Goal: Information Seeking & Learning: Learn about a topic

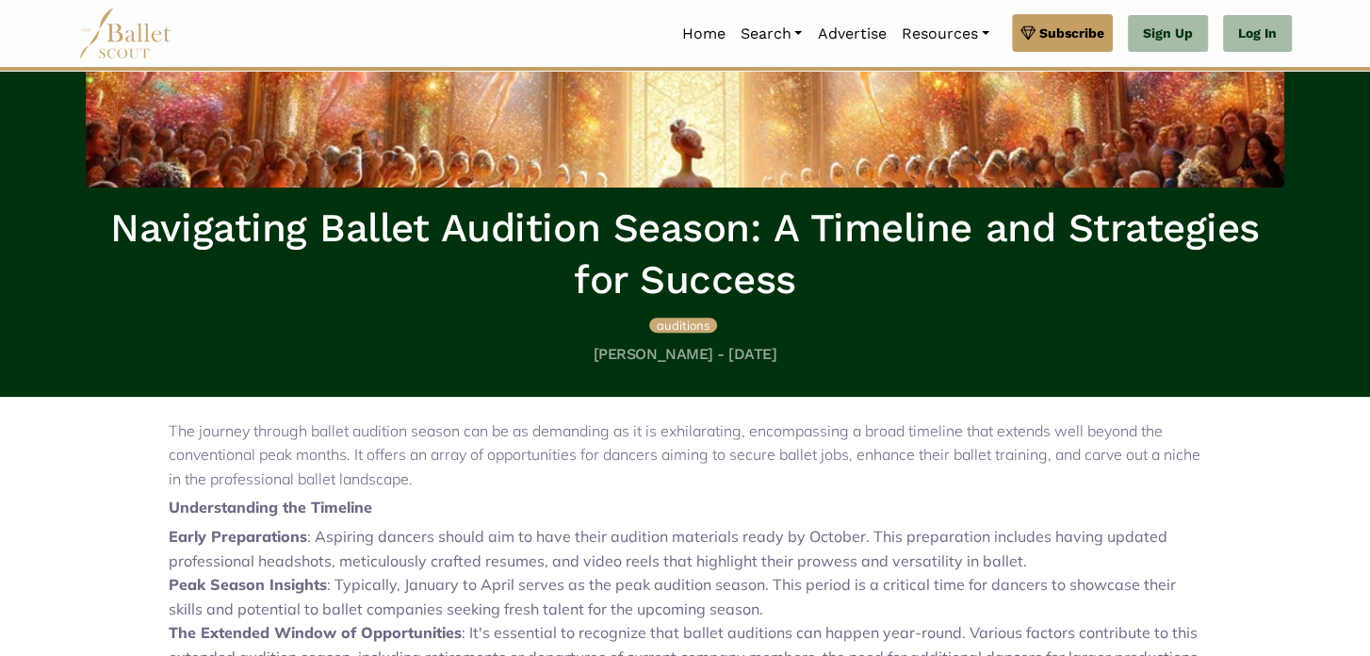
scroll to position [471, 0]
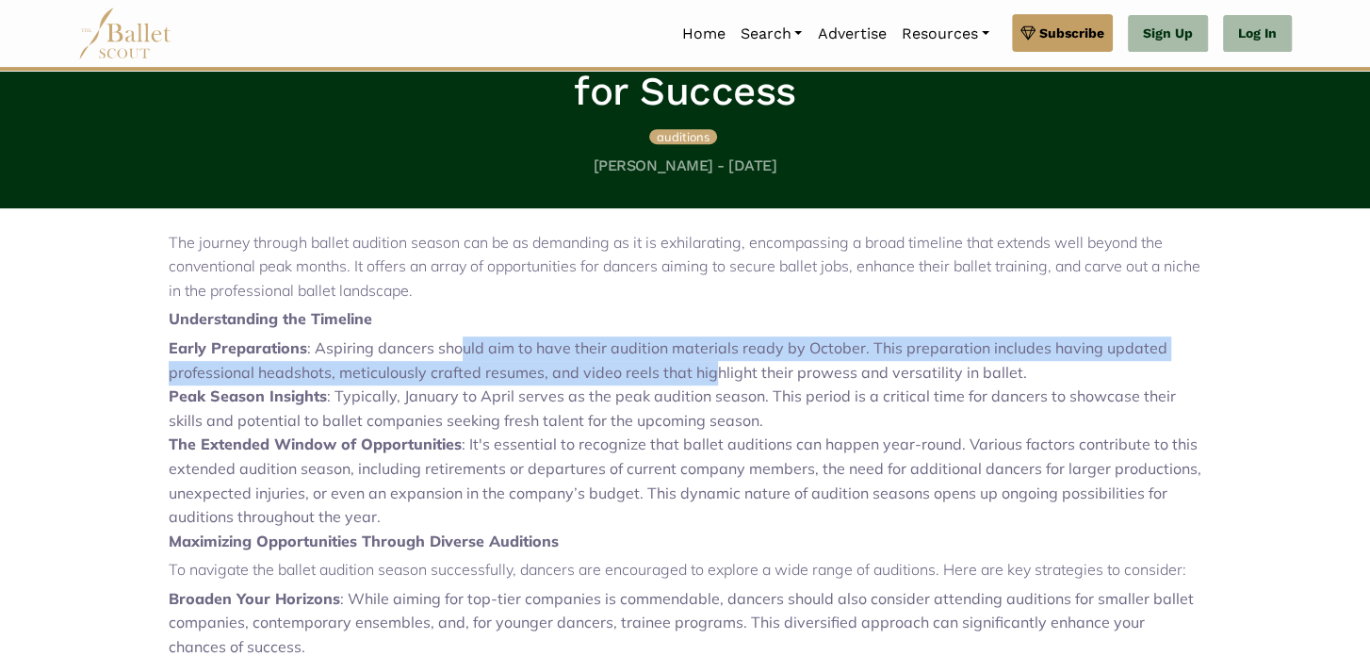
drag, startPoint x: 460, startPoint y: 349, endPoint x: 707, endPoint y: 365, distance: 247.4
click at [707, 365] on li "Early Preparations : Aspiring dancers should aim to have their audition materia…" at bounding box center [685, 360] width 1033 height 48
click at [695, 365] on li "Early Preparations : Aspiring dancers should aim to have their audition materia…" at bounding box center [685, 360] width 1033 height 48
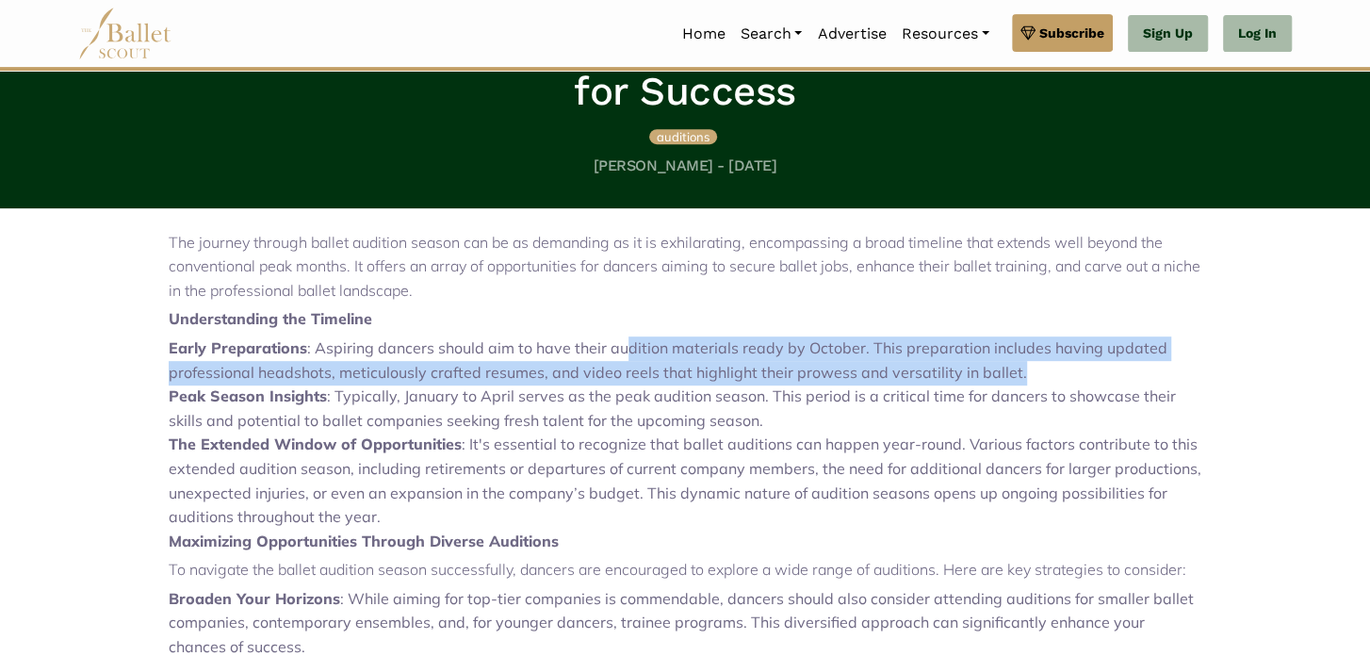
drag, startPoint x: 625, startPoint y: 351, endPoint x: 1052, endPoint y: 382, distance: 428.8
click at [1052, 382] on li "Early Preparations : Aspiring dancers should aim to have their audition materia…" at bounding box center [685, 360] width 1033 height 48
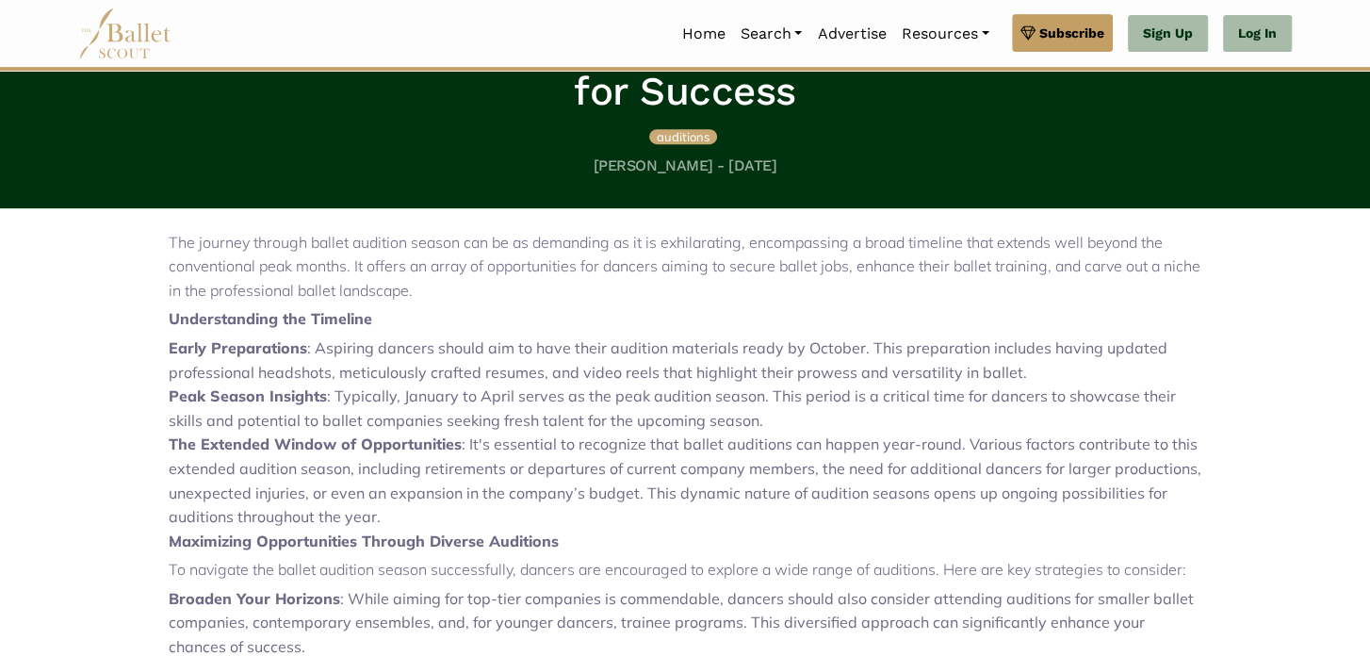
click at [106, 358] on div "The journey through ballet audition season can be as demanding as it is exhilar…" at bounding box center [685, 640] width 1244 height 864
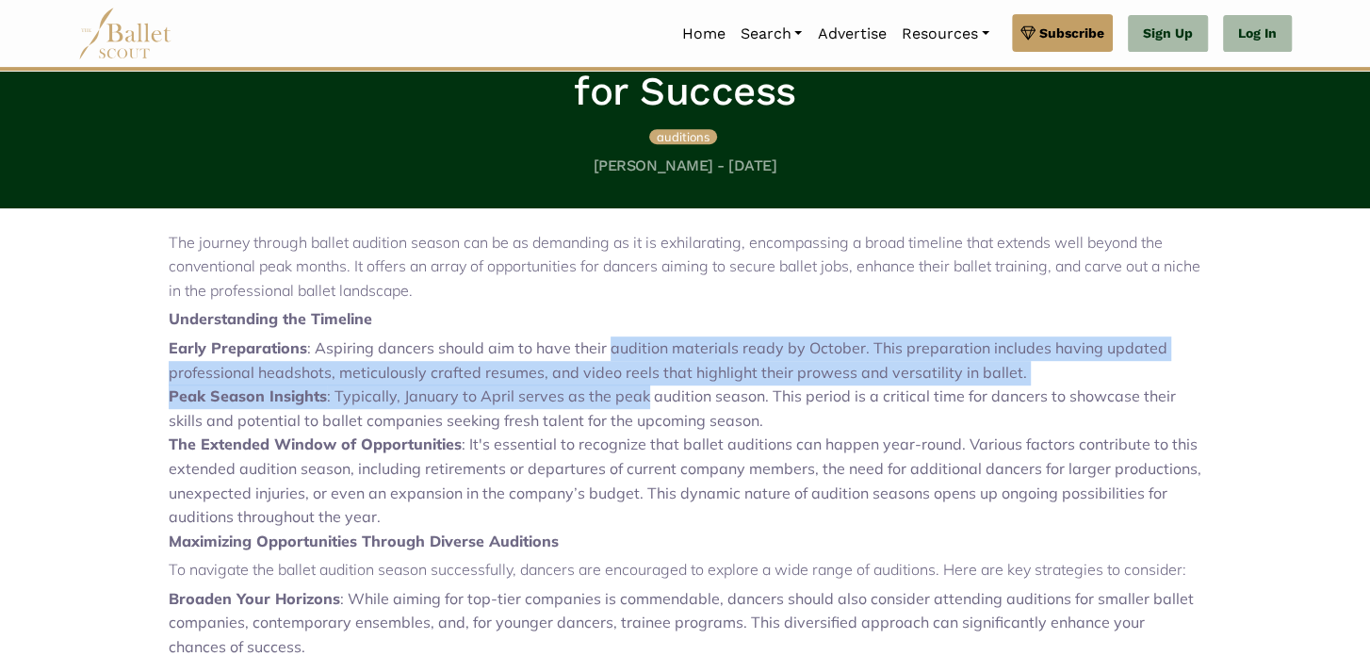
drag, startPoint x: 604, startPoint y: 350, endPoint x: 642, endPoint y: 406, distance: 67.9
click at [642, 406] on ul "Early Preparations : Aspiring dancers should aim to have their audition materia…" at bounding box center [685, 432] width 1033 height 193
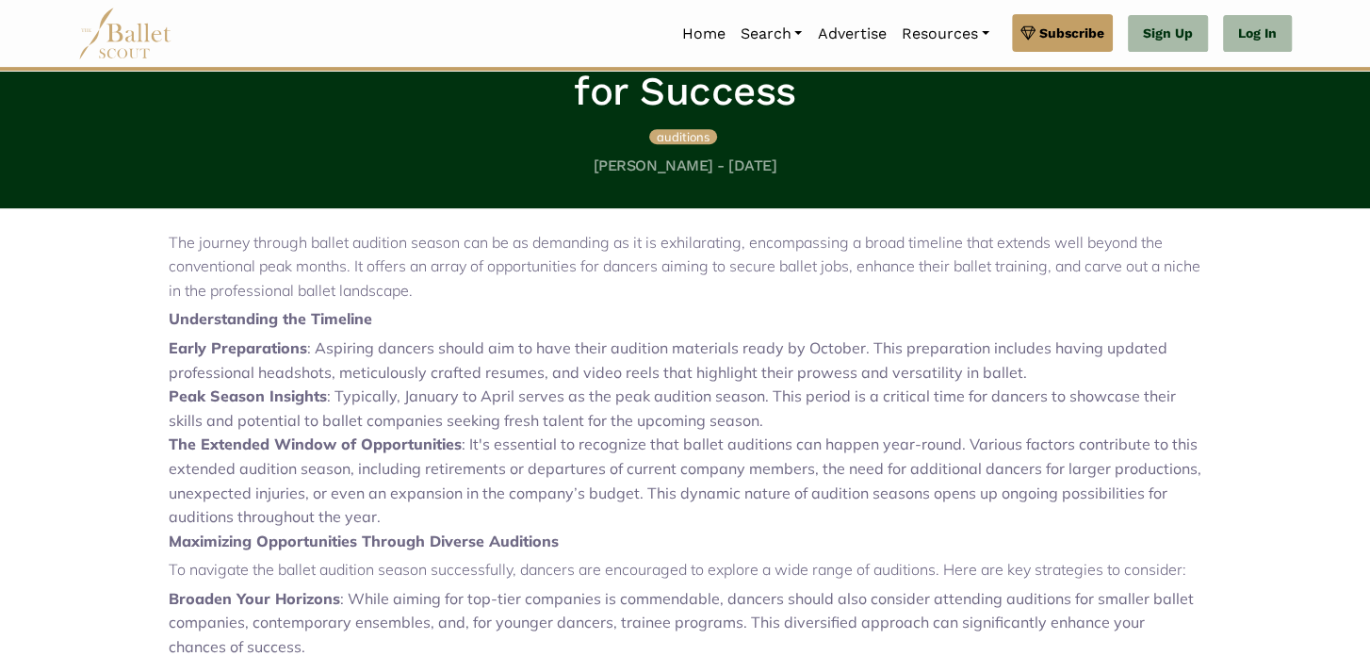
click at [657, 405] on li "Peak Season Insights : Typically, January to April serves as the peak audition …" at bounding box center [685, 408] width 1033 height 48
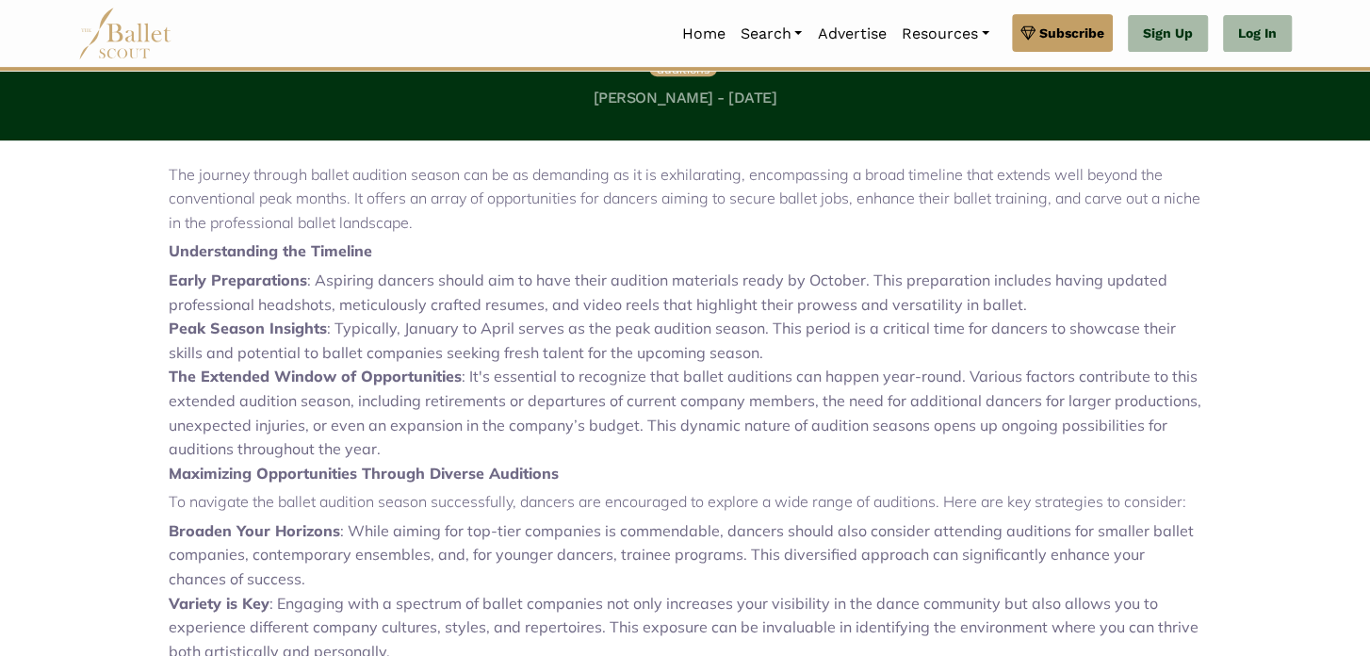
scroll to position [565, 0]
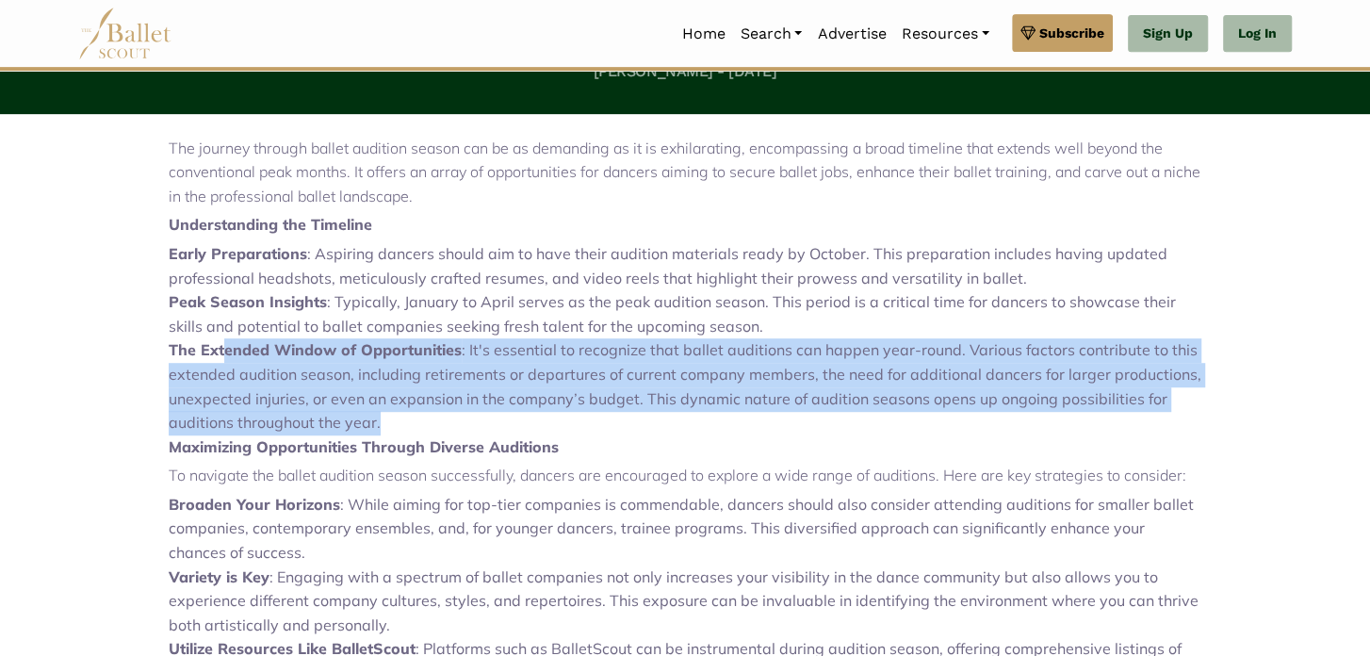
drag, startPoint x: 220, startPoint y: 357, endPoint x: 437, endPoint y: 422, distance: 227.1
click at [437, 422] on li "The Extended Window of Opportunities : It's essential to recognize that ballet …" at bounding box center [685, 386] width 1033 height 96
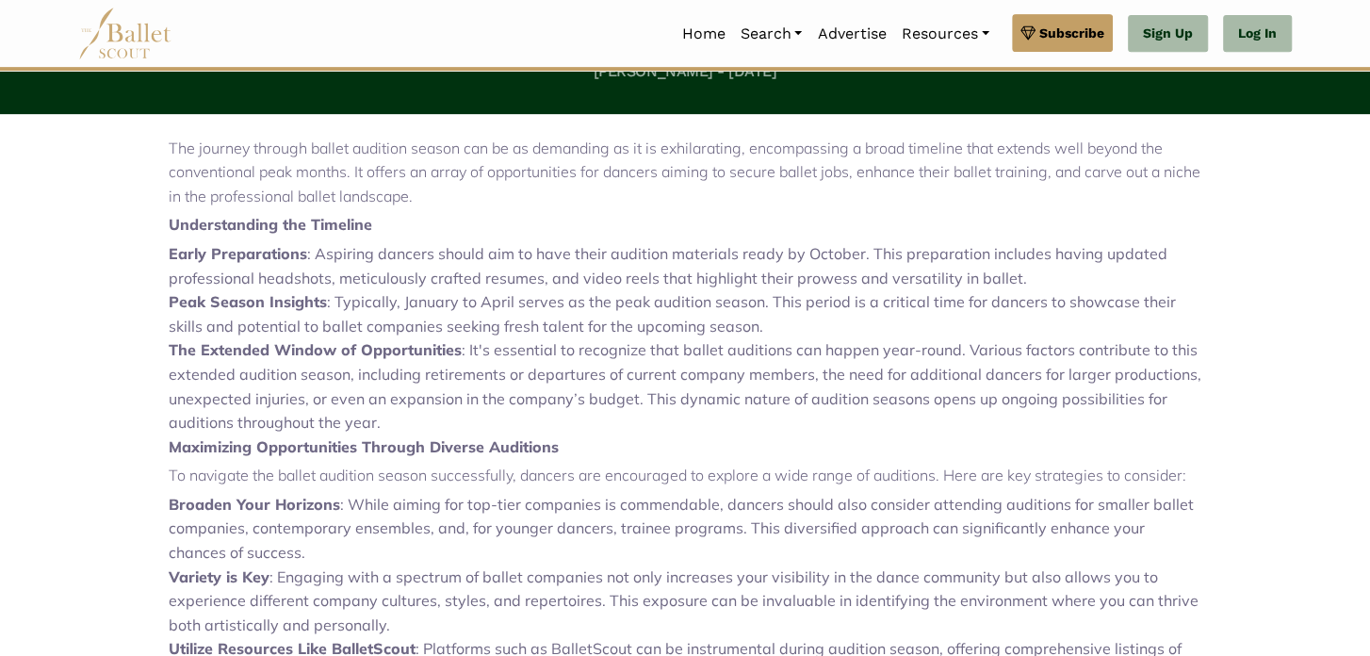
scroll to position [659, 0]
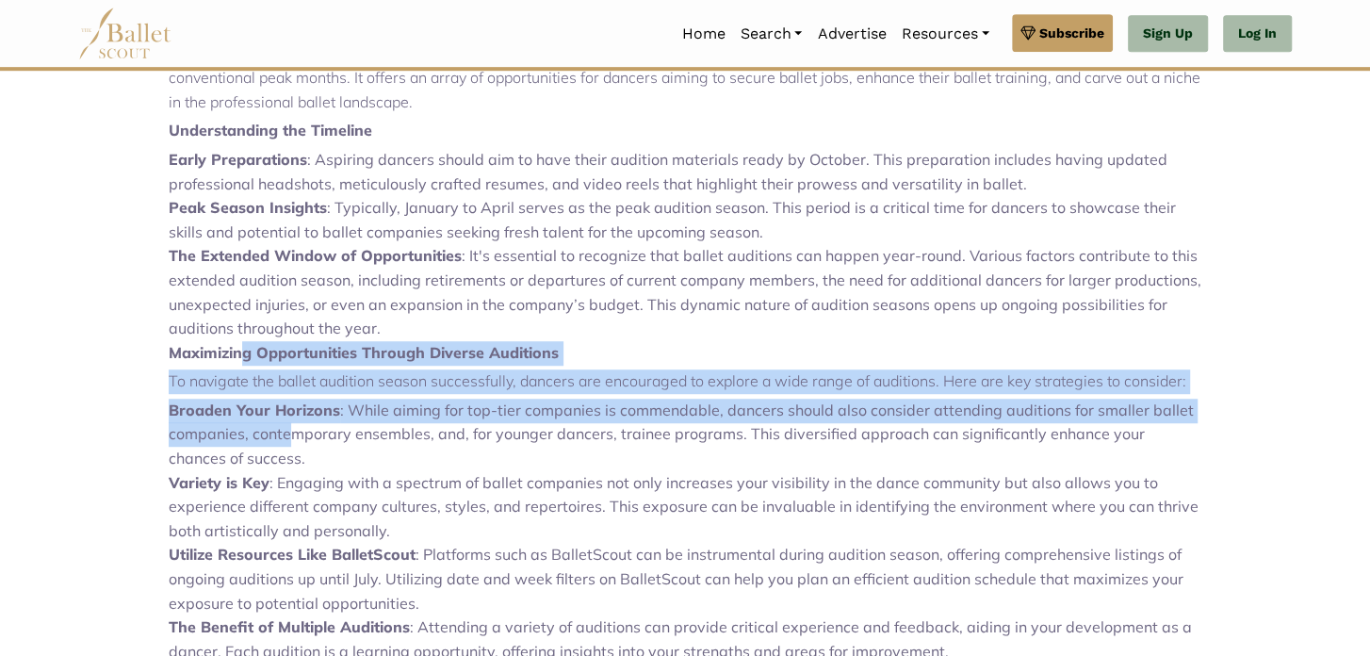
drag, startPoint x: 278, startPoint y: 413, endPoint x: 286, endPoint y: 435, distance: 24.1
click at [286, 435] on div "The journey through ballet audition season can be as demanding as it is exhilar…" at bounding box center [685, 456] width 1033 height 829
click at [286, 436] on li "Broaden Your Horizons : While aiming for top-tier companies is commendable, dan…" at bounding box center [685, 435] width 1033 height 73
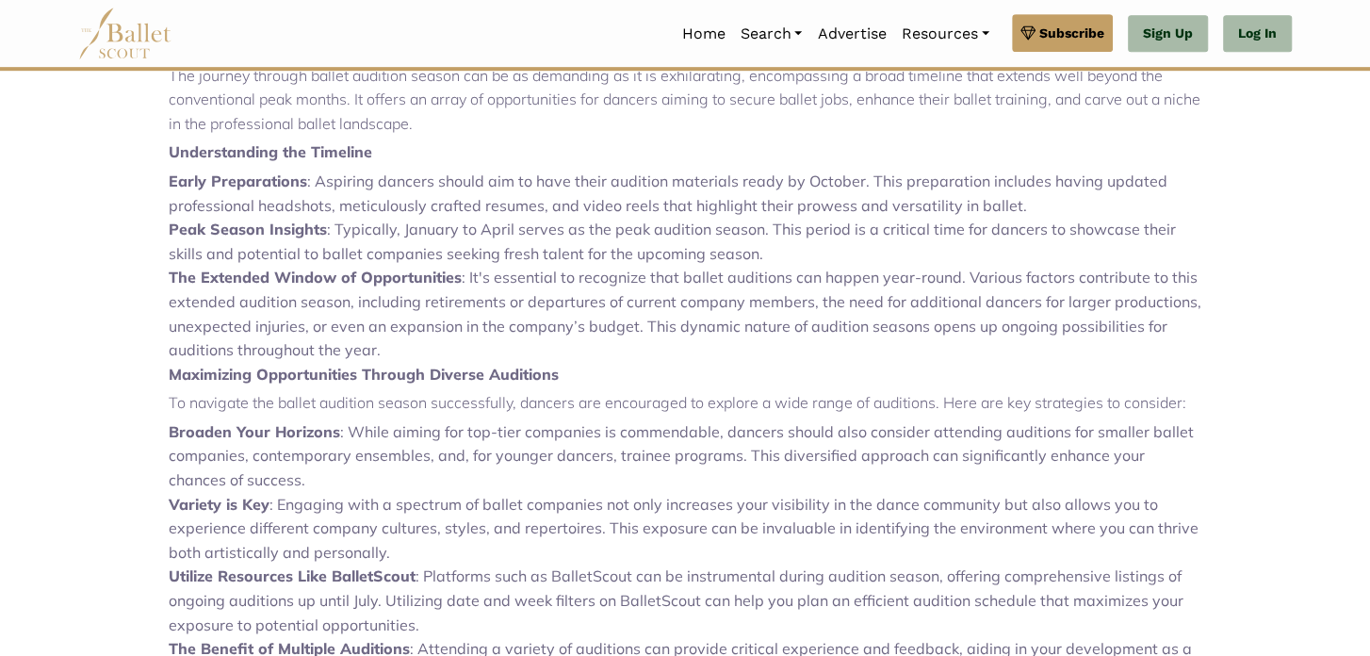
scroll to position [0, 0]
